Goal: Find specific page/section: Find specific page/section

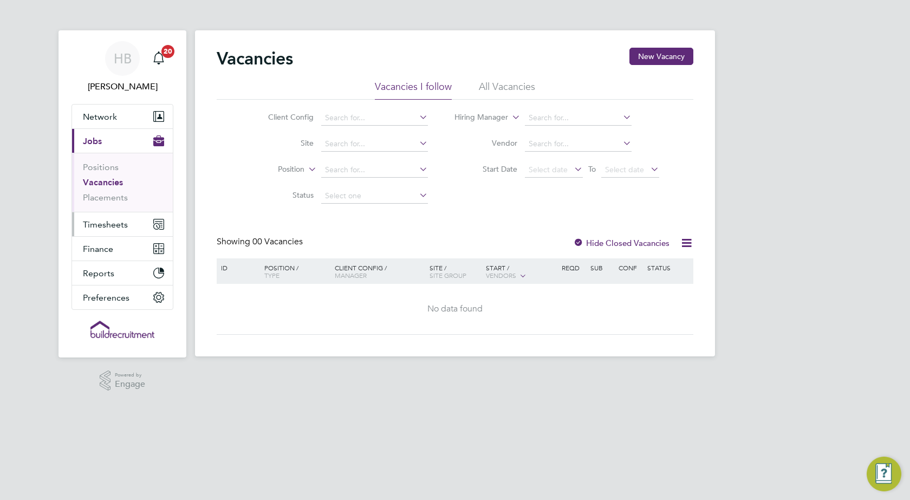
click at [103, 223] on span "Timesheets" at bounding box center [105, 224] width 45 height 10
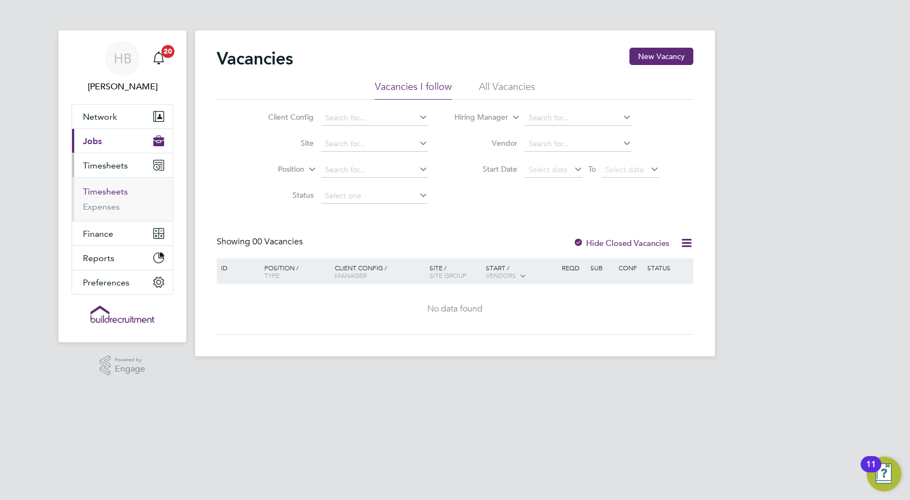
click at [99, 193] on link "Timesheets" at bounding box center [105, 191] width 45 height 10
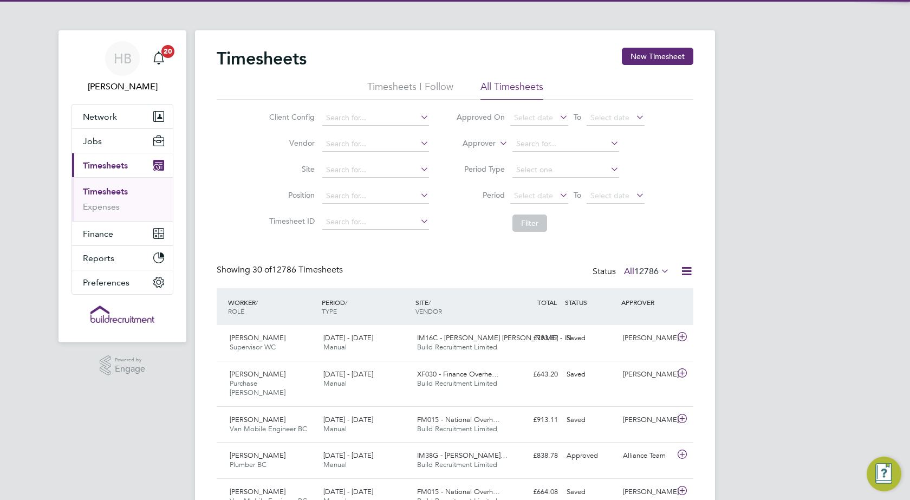
click at [497, 143] on icon at bounding box center [497, 140] width 0 height 10
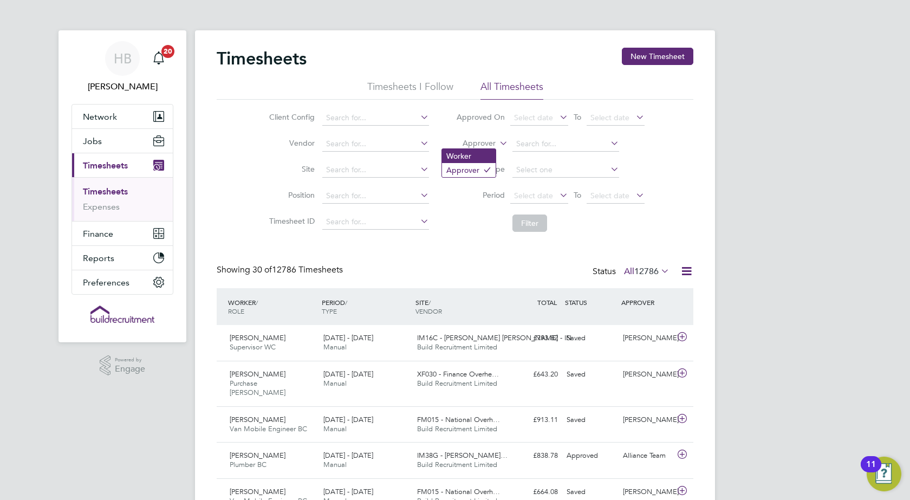
click at [473, 158] on li "Worker" at bounding box center [469, 156] width 54 height 14
click at [540, 143] on input at bounding box center [565, 143] width 107 height 15
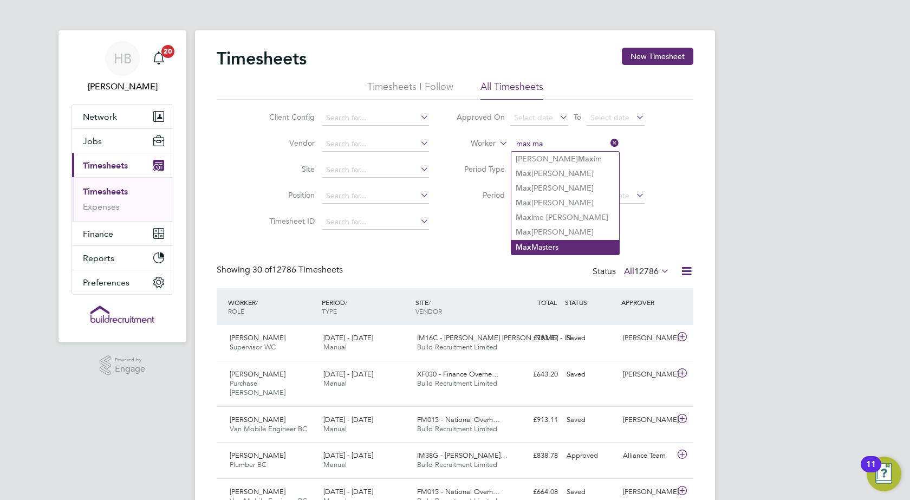
click at [558, 246] on li "Ma x Masters" at bounding box center [565, 247] width 108 height 15
type input "[PERSON_NAME]"
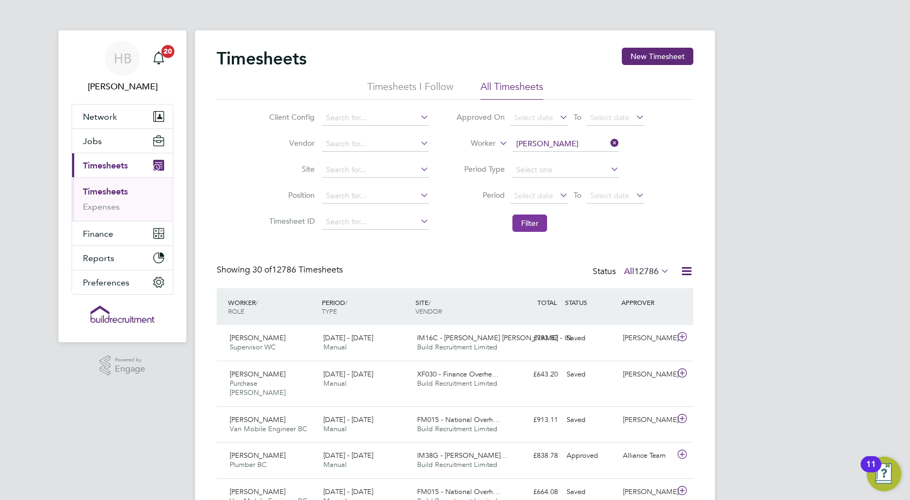
click at [529, 220] on button "Filter" at bounding box center [529, 222] width 35 height 17
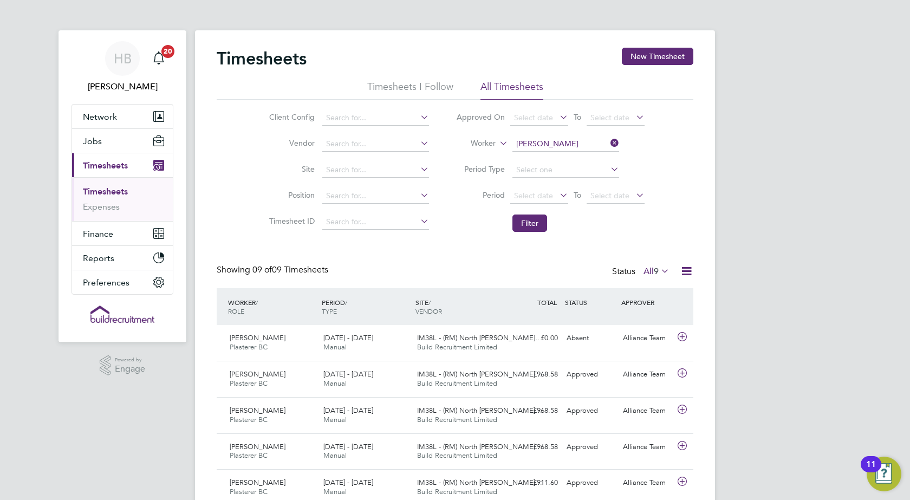
click at [608, 141] on icon at bounding box center [608, 142] width 0 height 15
click at [529, 142] on input at bounding box center [565, 143] width 107 height 15
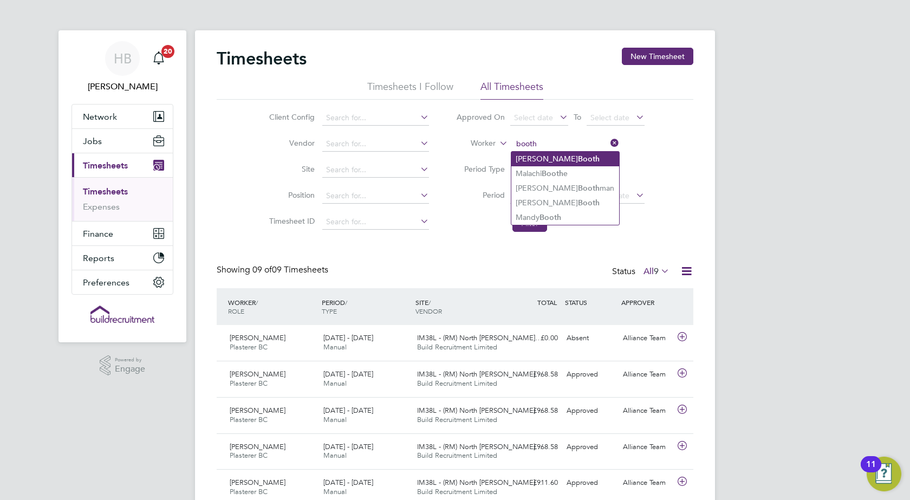
click at [578, 154] on b "Booth" at bounding box center [589, 158] width 22 height 9
type input "[PERSON_NAME]"
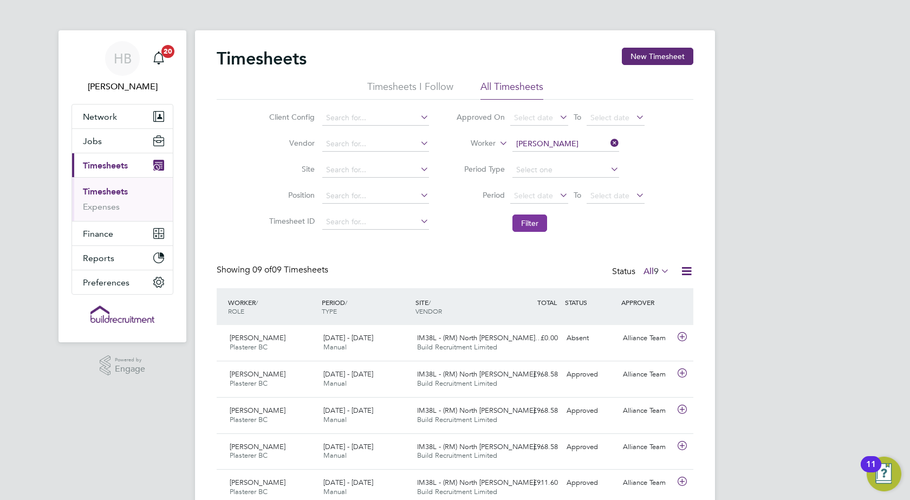
click at [538, 221] on button "Filter" at bounding box center [529, 222] width 35 height 17
